Goal: Find specific page/section: Find specific page/section

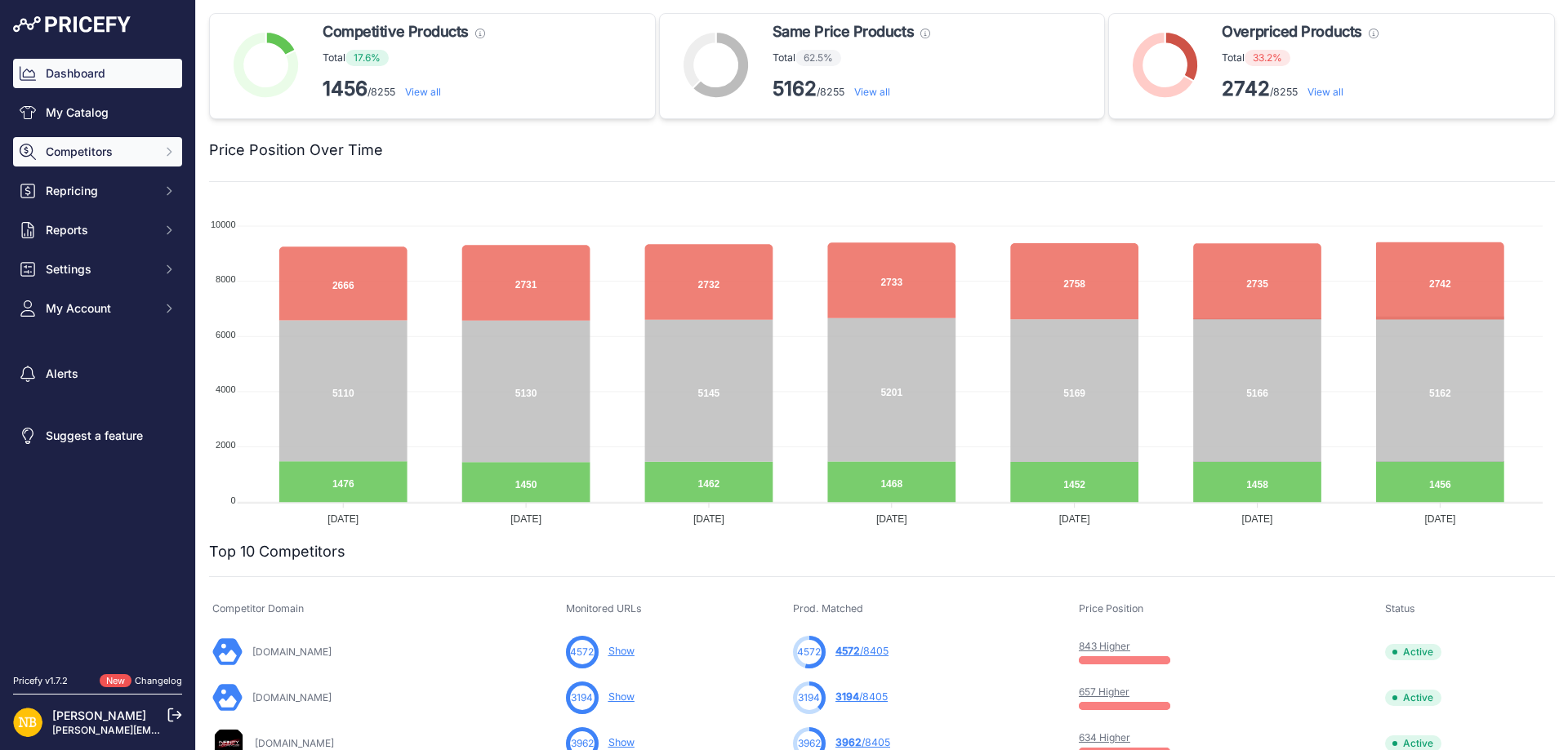
click at [128, 140] on button "Competitors" at bounding box center [98, 151] width 169 height 29
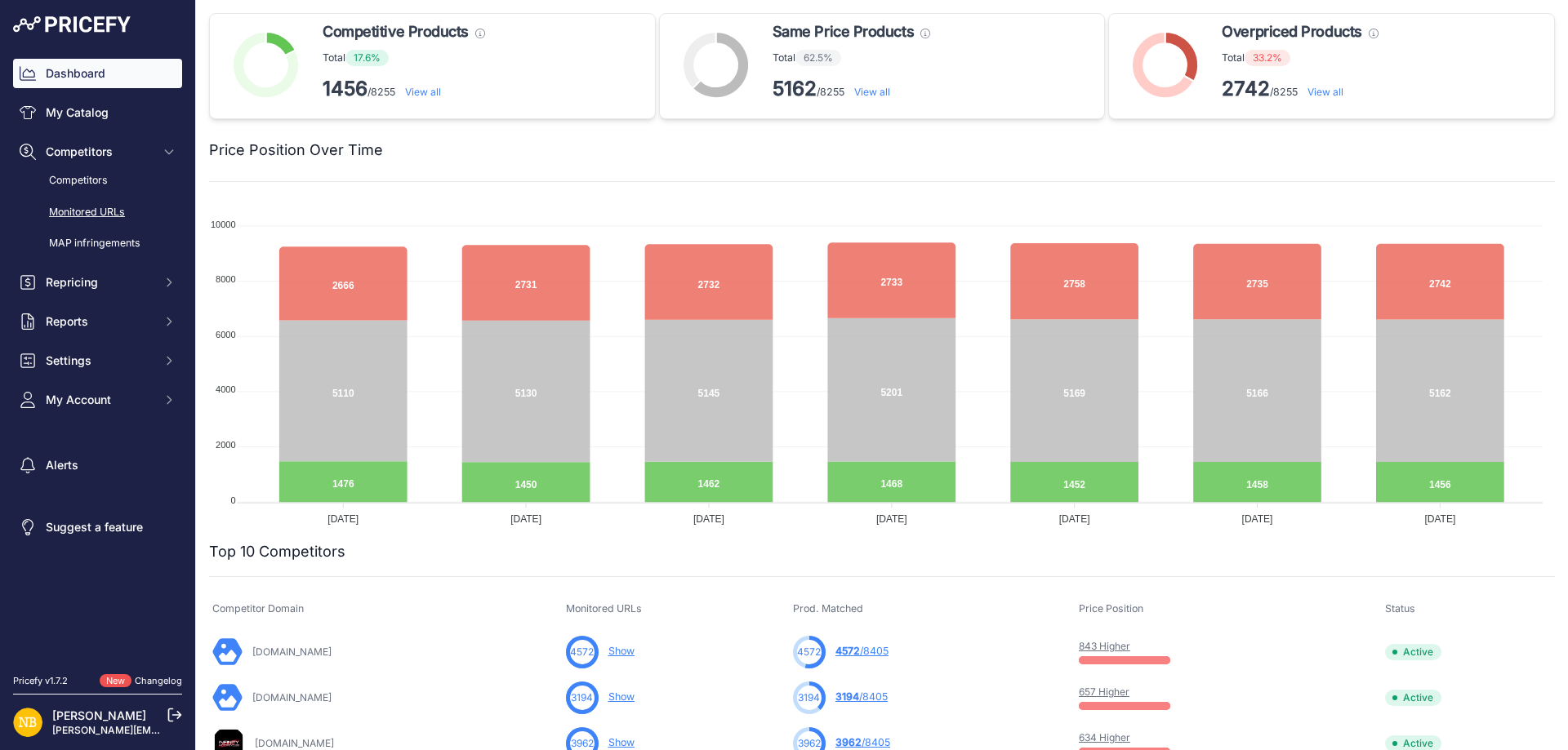
click at [85, 204] on link "Monitored URLs" at bounding box center [98, 213] width 169 height 29
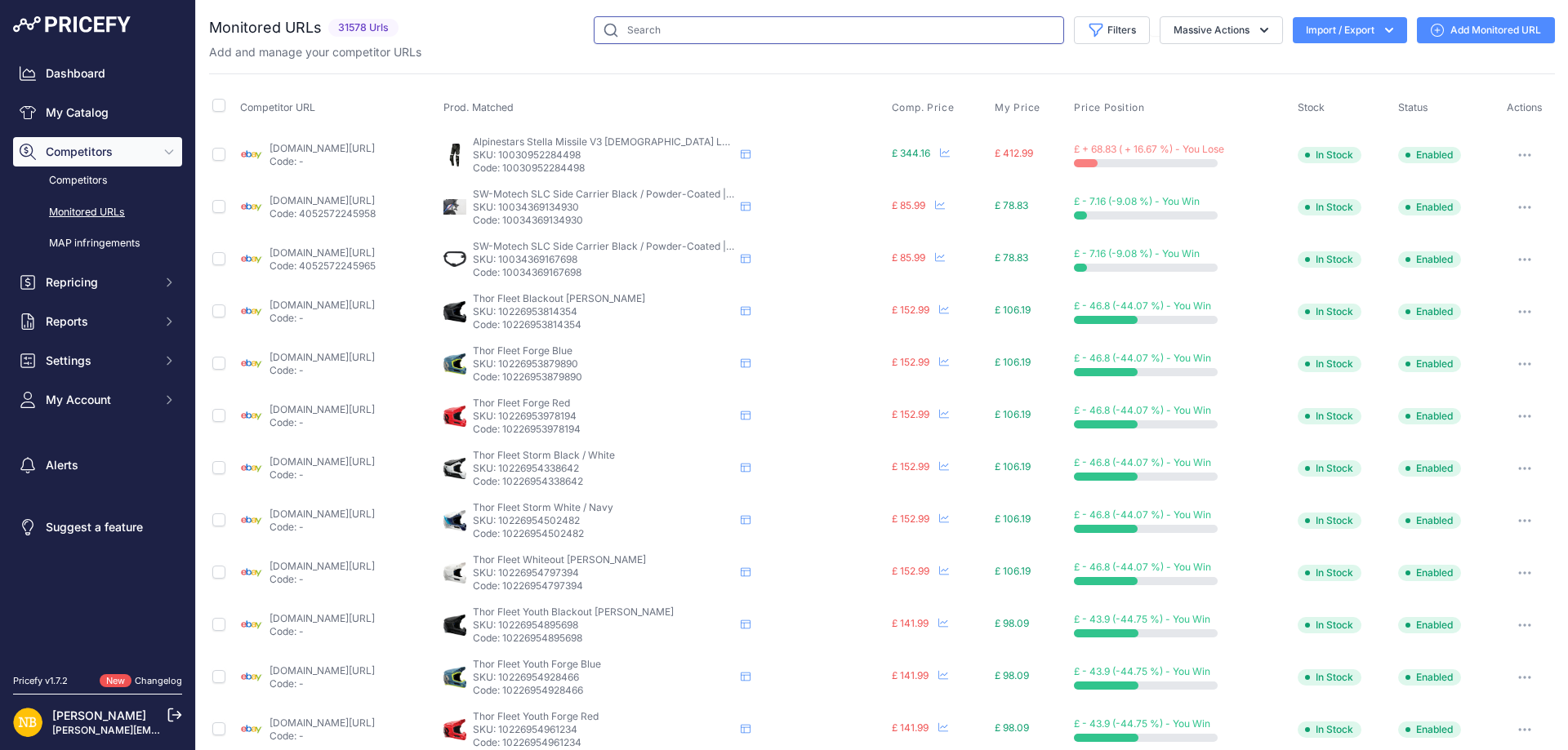
click at [696, 39] on input "text" at bounding box center [829, 31] width 470 height 28
paste input "10232800084306"
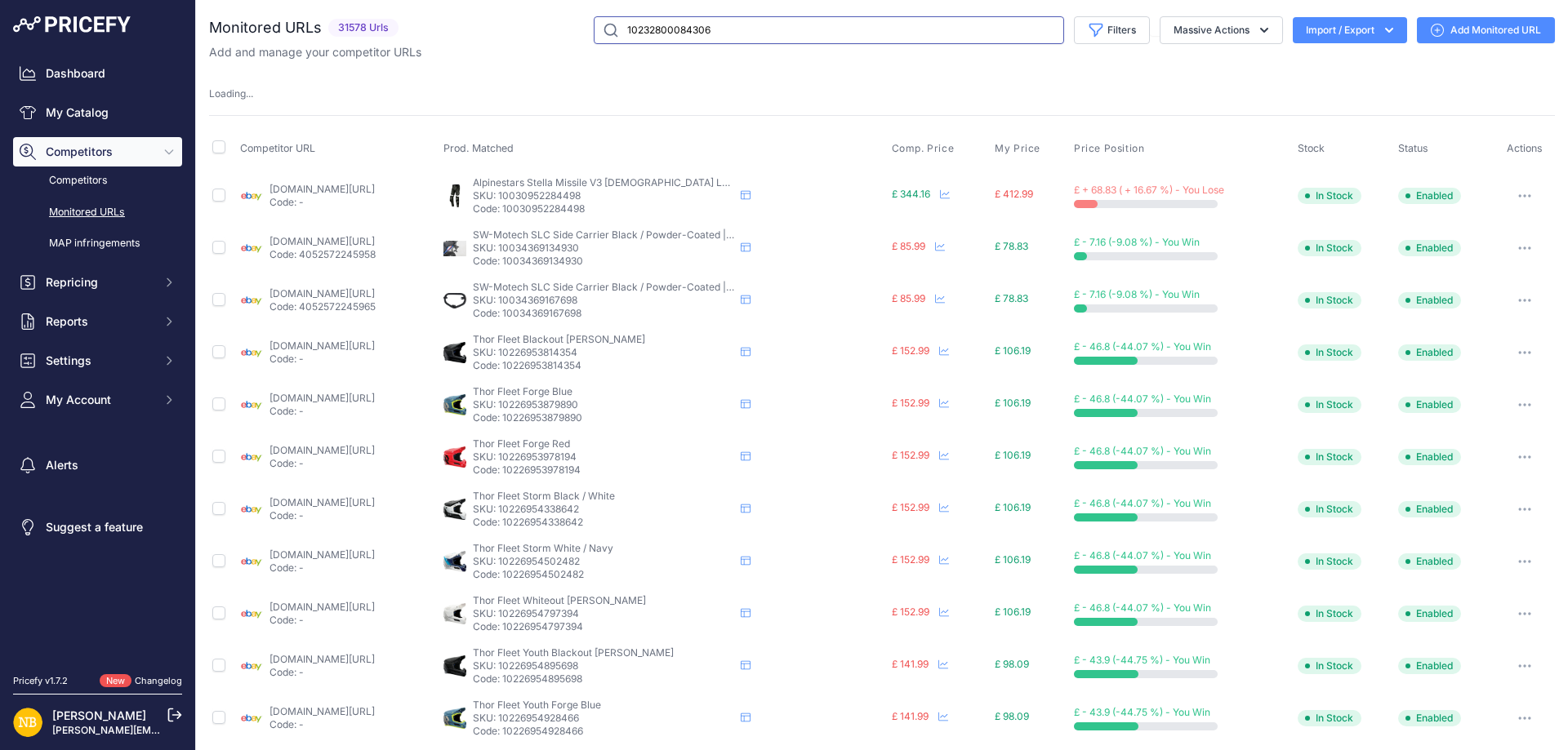
click at [696, 39] on input "10232800084306" at bounding box center [829, 31] width 470 height 28
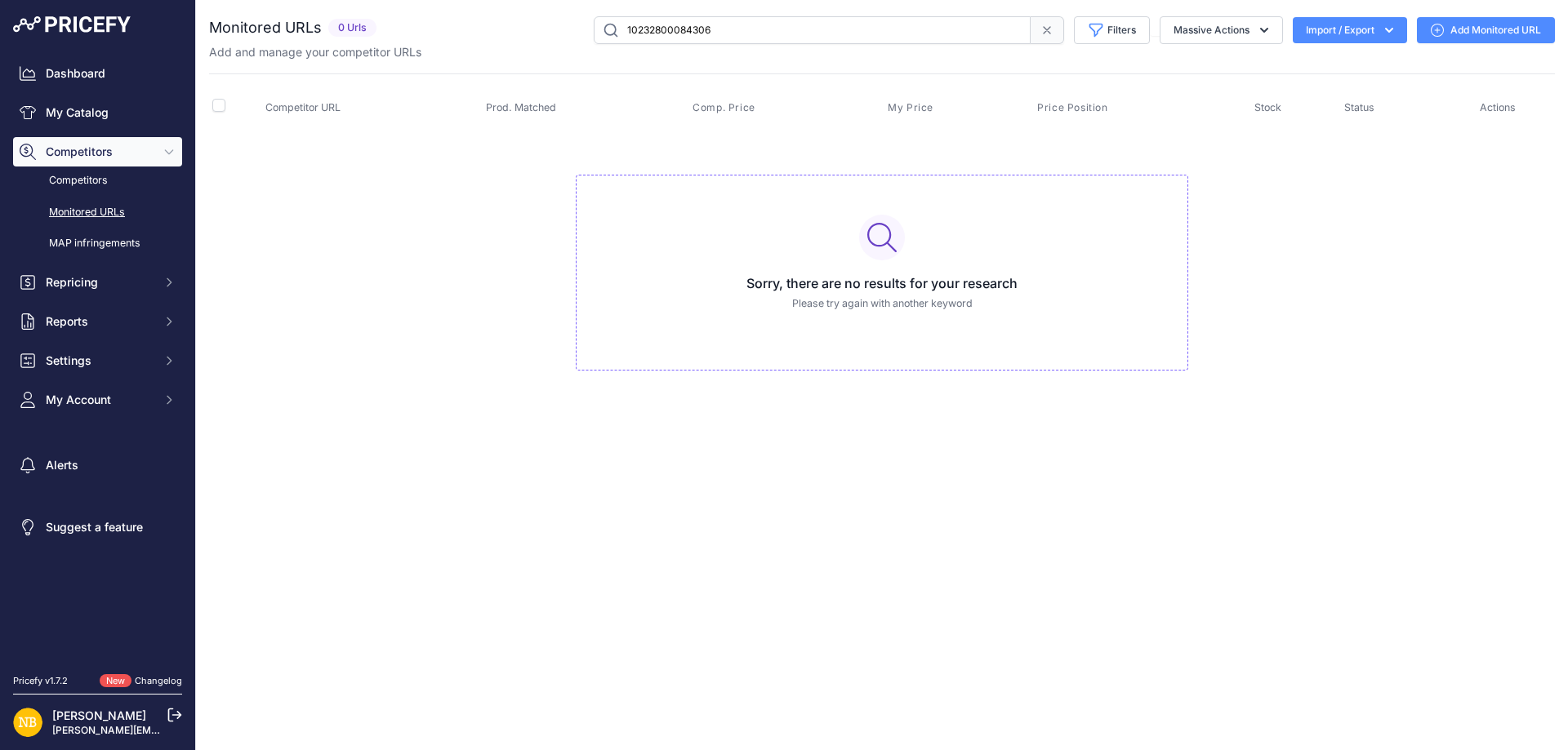
drag, startPoint x: 749, startPoint y: 35, endPoint x: 461, endPoint y: 26, distance: 288.1
click at [461, 26] on div "10232800084306 Filters Saved Filters Set None Competitors Products Out Of Stock…" at bounding box center [968, 31] width 1172 height 28
drag, startPoint x: 728, startPoint y: 33, endPoint x: 500, endPoint y: 41, distance: 228.1
click at [500, 41] on div "10232800084306 Filters Saved Filters Set None Competitors Products Out Of Stock…" at bounding box center [968, 31] width 1172 height 28
paste input "510290"
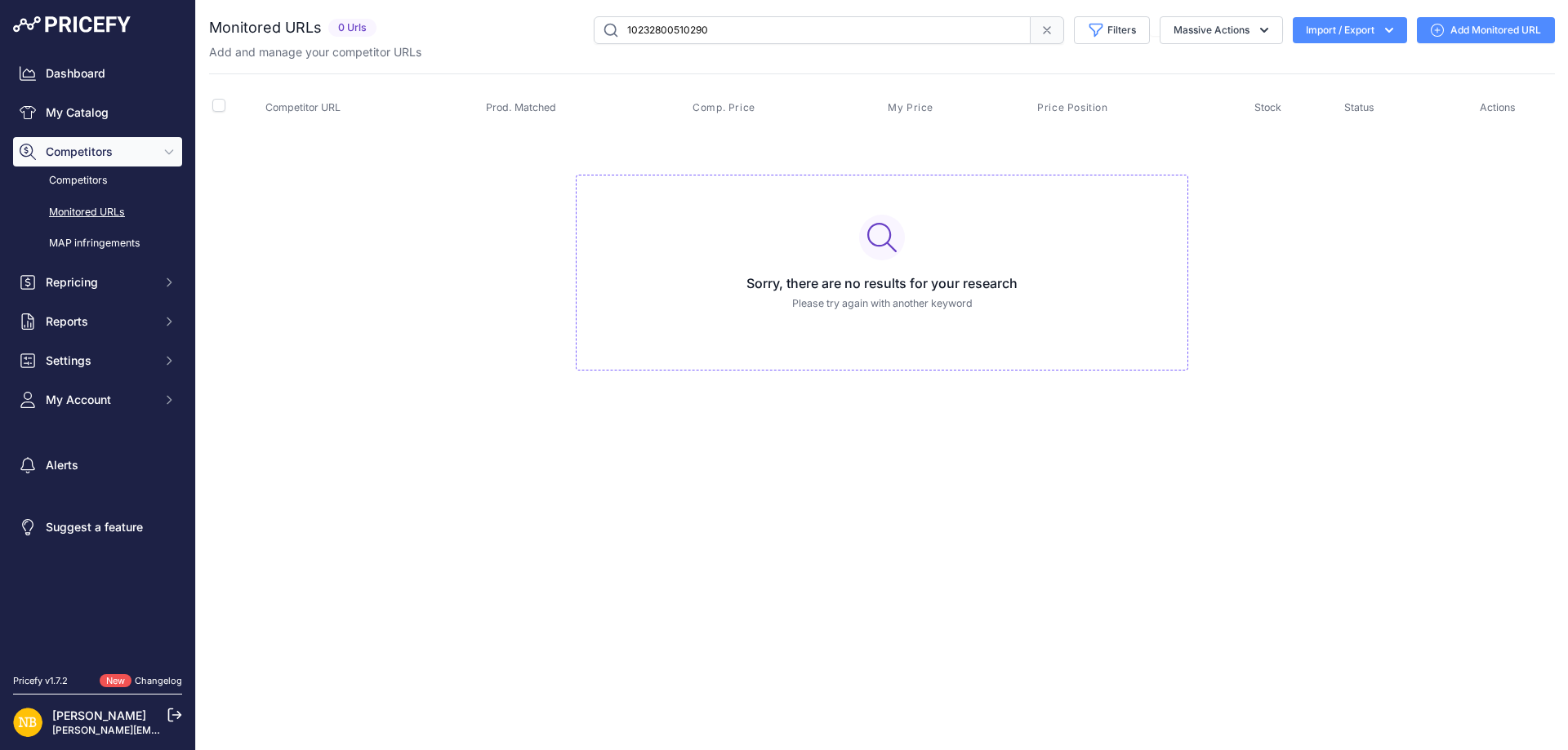
type input "10232800510290"
